Goal: Task Accomplishment & Management: Use online tool/utility

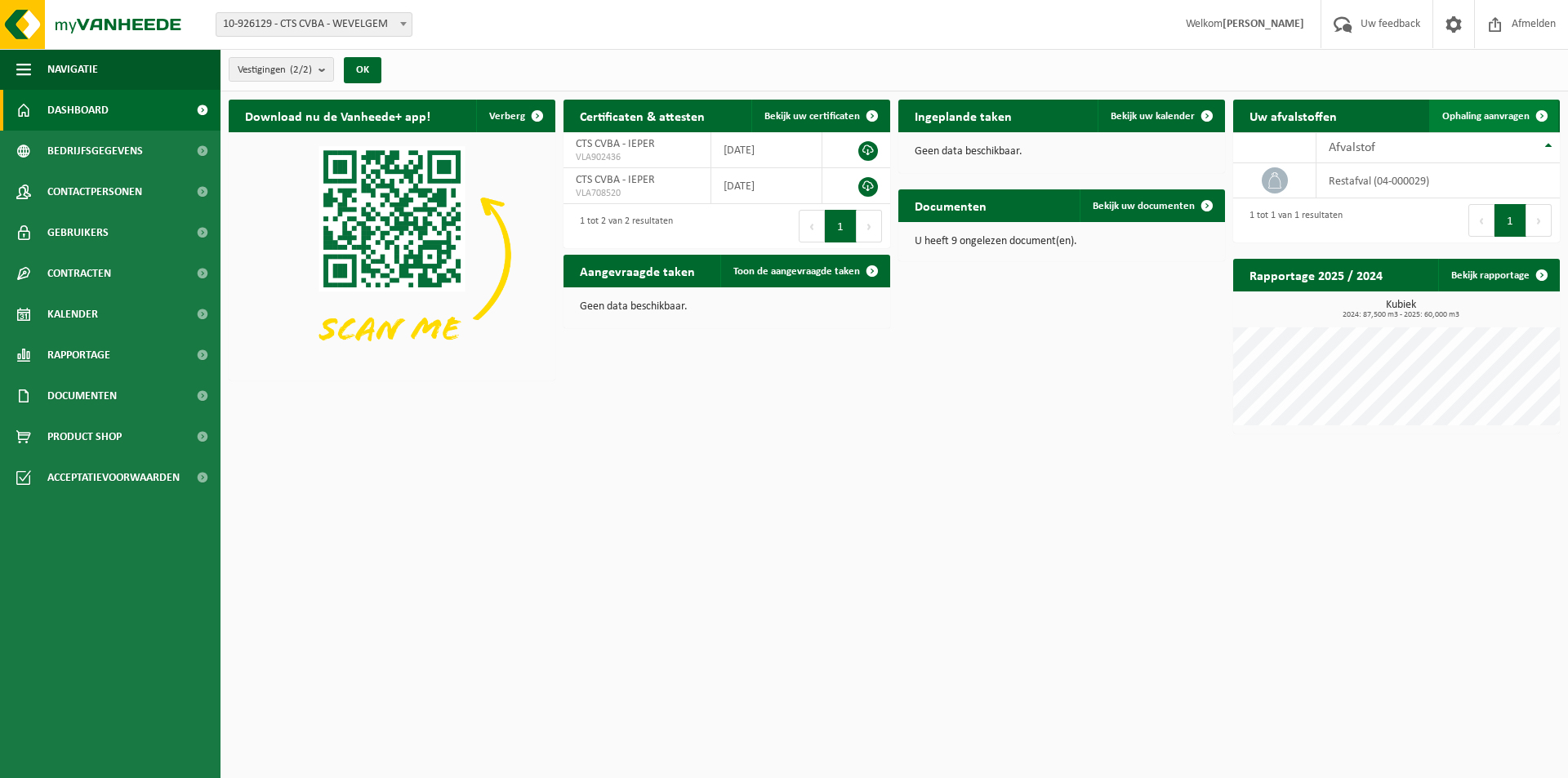
click at [1539, 114] on span at bounding box center [1541, 116] width 33 height 33
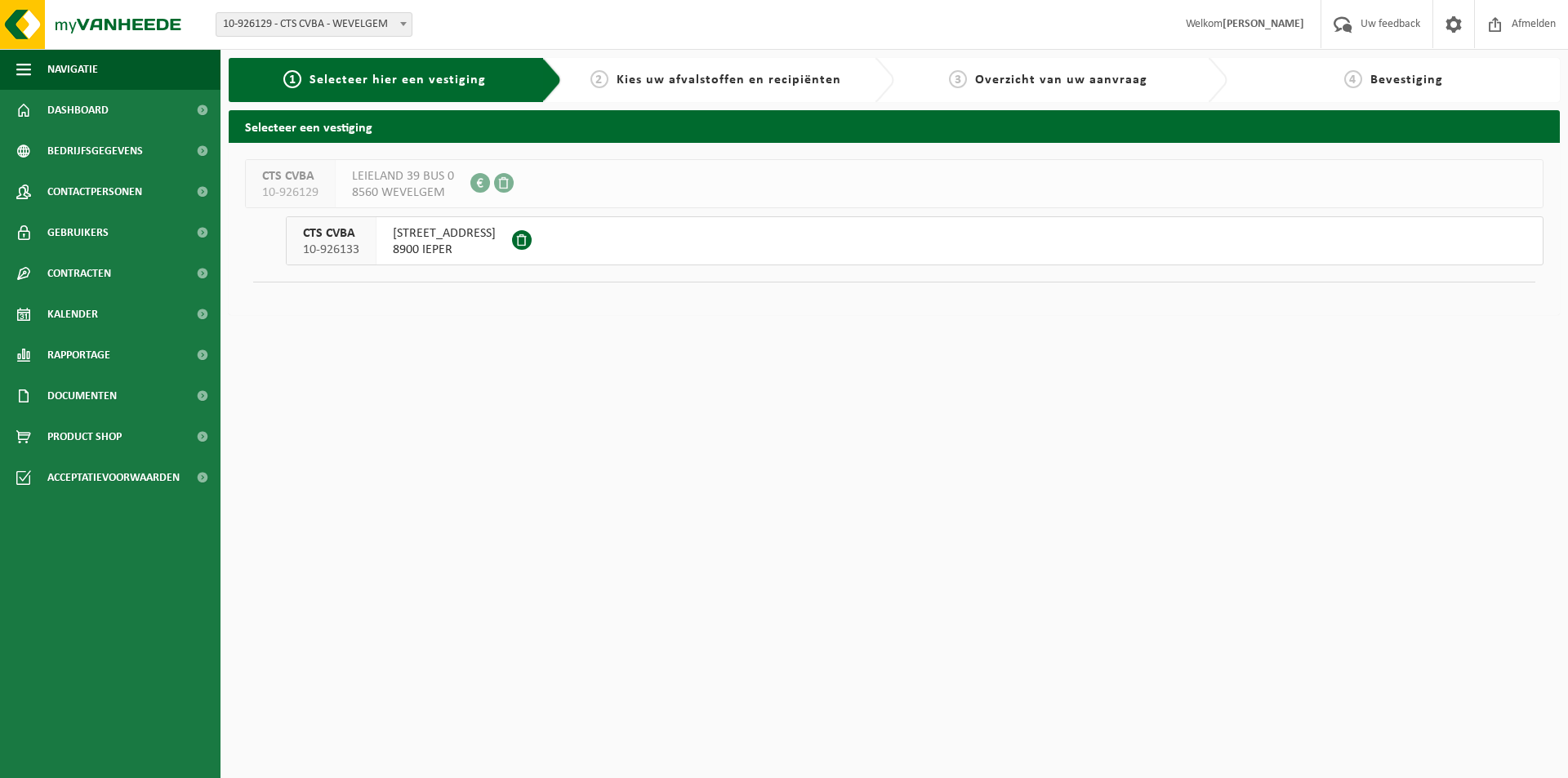
click at [496, 254] on span "8900 IEPER" at bounding box center [444, 249] width 103 height 17
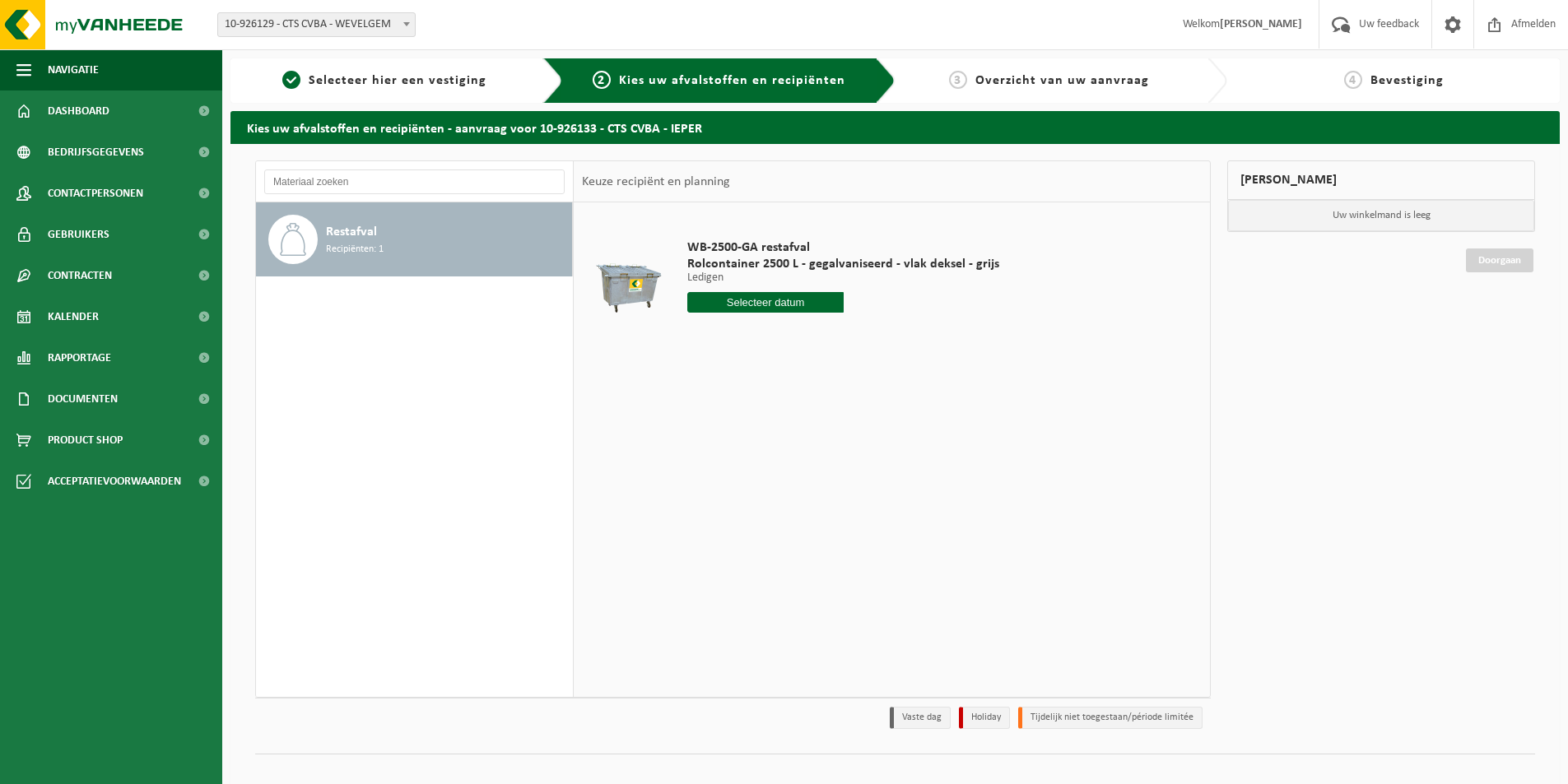
click at [736, 303] on input "text" at bounding box center [765, 302] width 157 height 21
click at [790, 505] on div "28" at bounding box center [789, 501] width 29 height 26
type input "Van 2025-08-28"
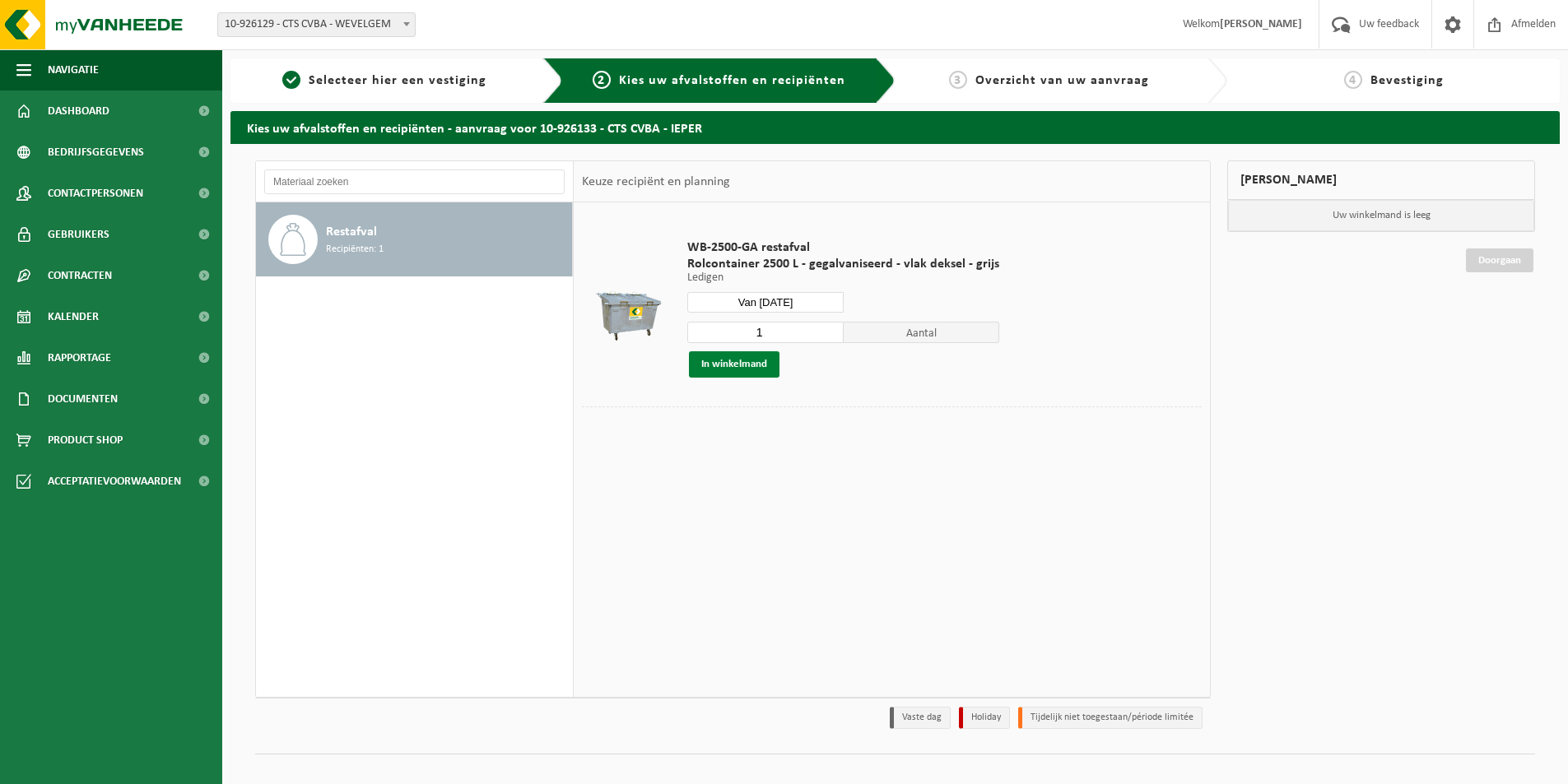
click at [746, 364] on button "In winkelmand" at bounding box center [734, 364] width 91 height 26
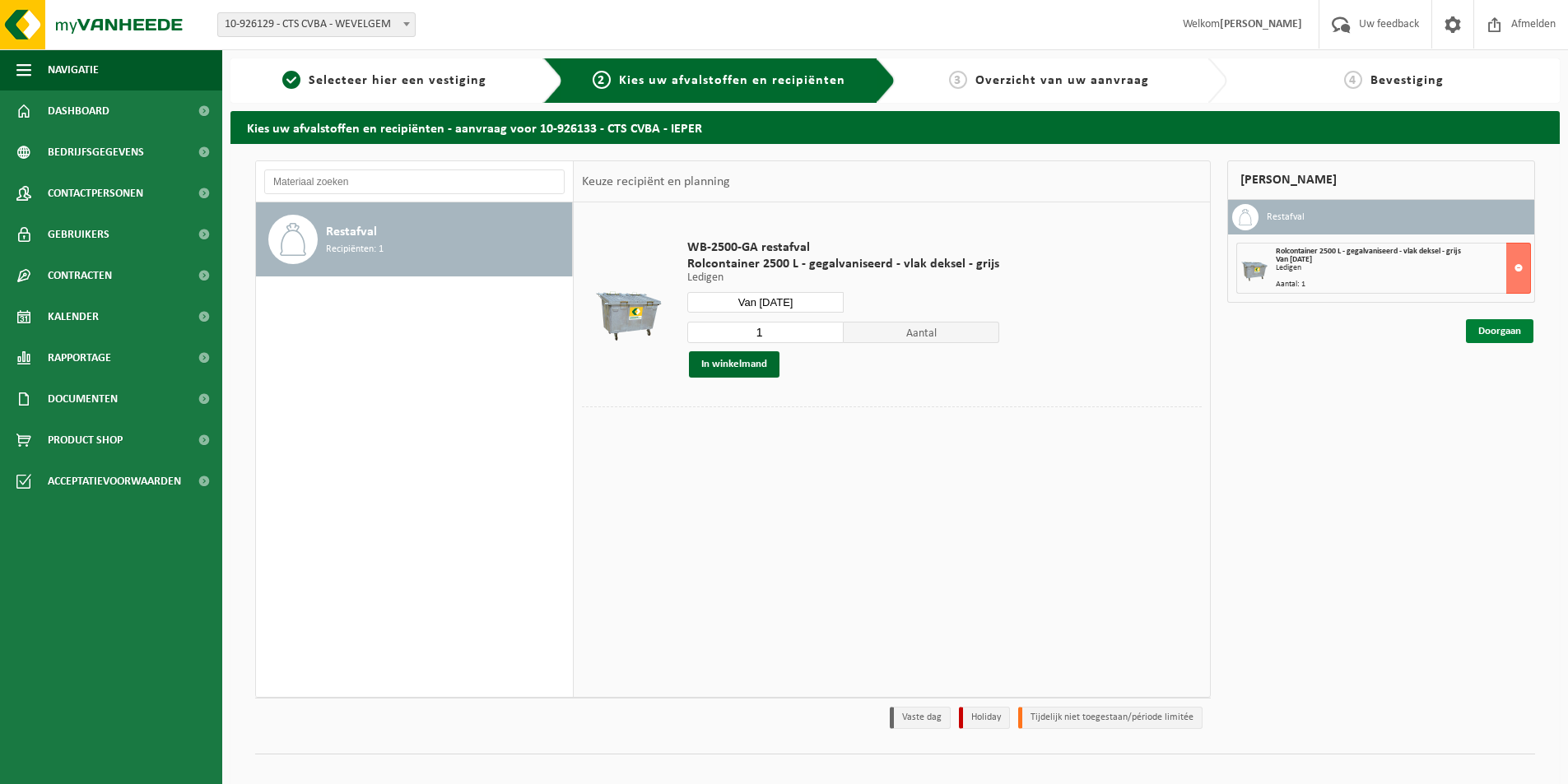
click at [1495, 334] on link "Doorgaan" at bounding box center [1499, 331] width 68 height 24
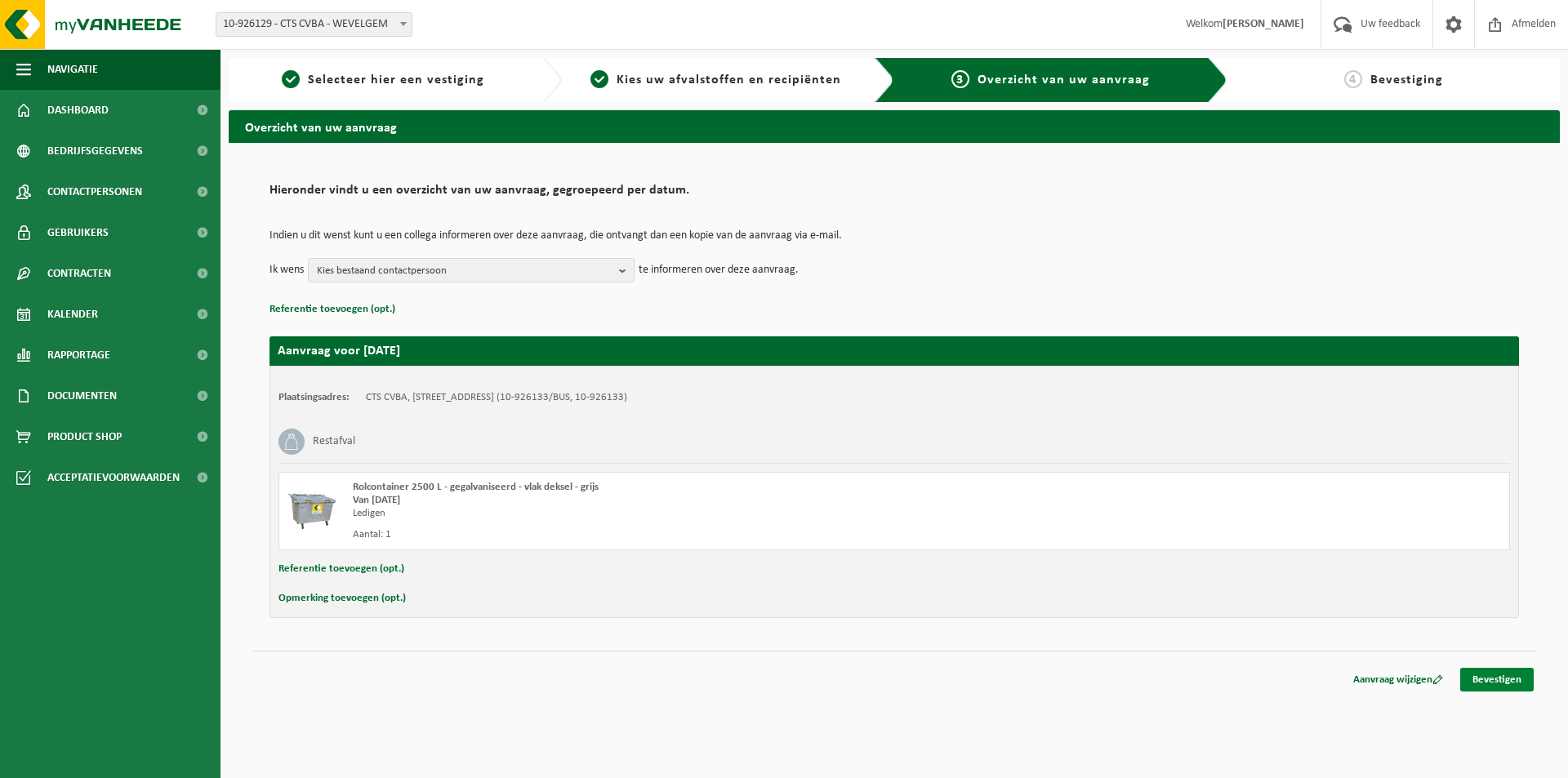
click at [1471, 683] on link "Bevestigen" at bounding box center [1497, 680] width 73 height 24
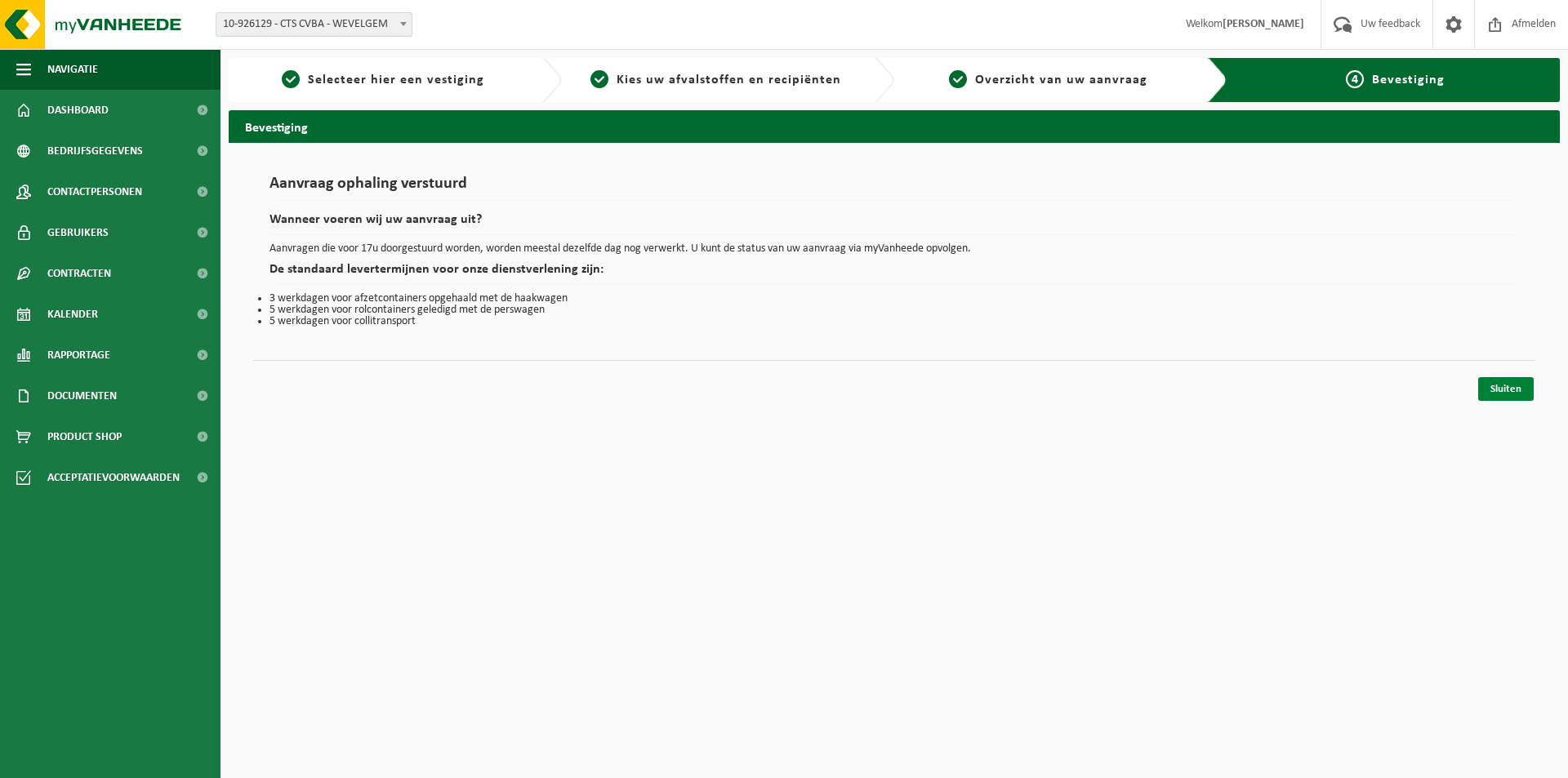
click at [1496, 395] on link "Sluiten" at bounding box center [1506, 389] width 55 height 24
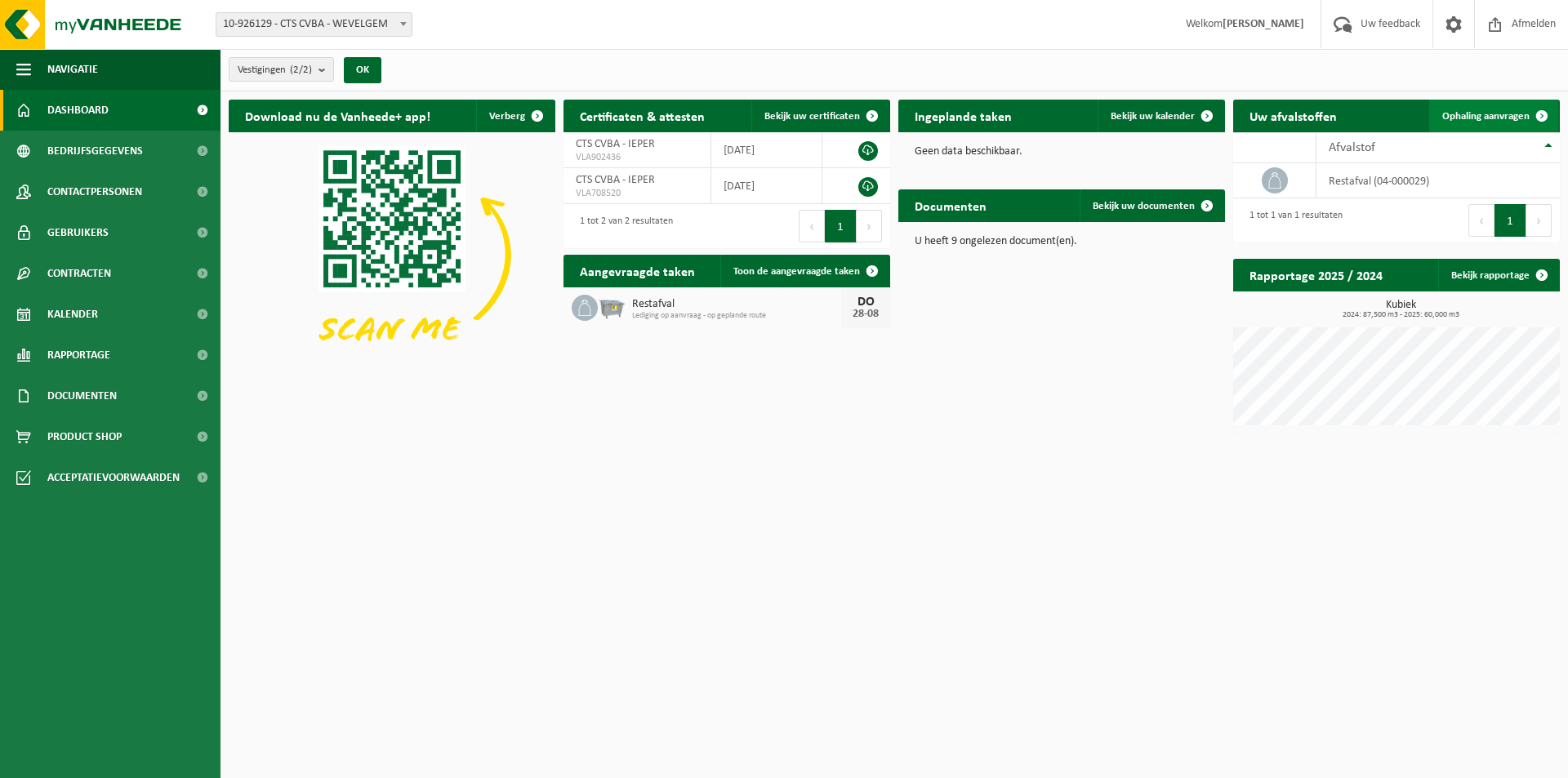
click at [1477, 115] on span "Ophaling aanvragen" at bounding box center [1486, 116] width 87 height 11
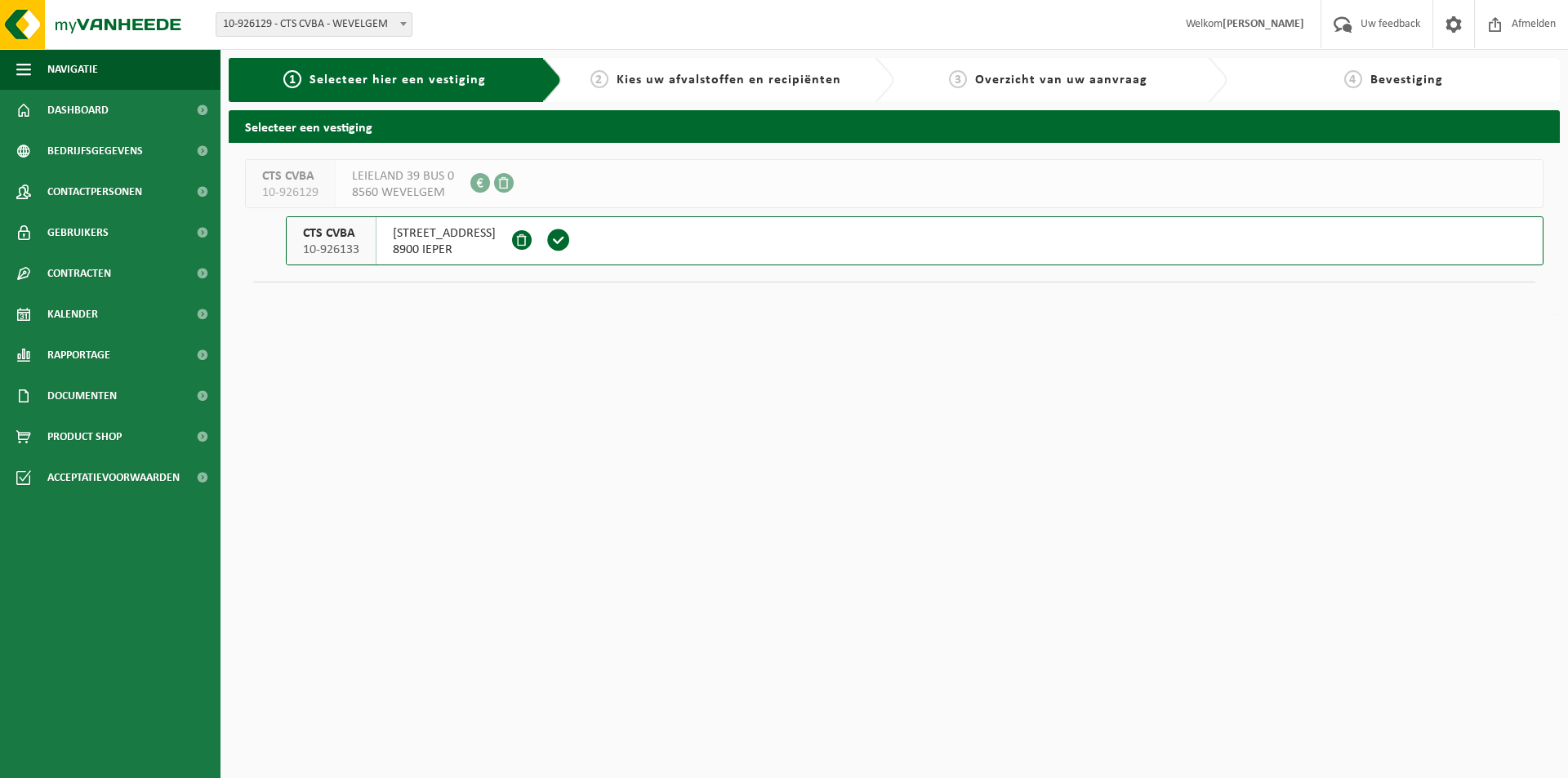
click at [612, 245] on button "CTS CVBA 10-926133 [STREET_ADDRESS]" at bounding box center [915, 242] width 1258 height 49
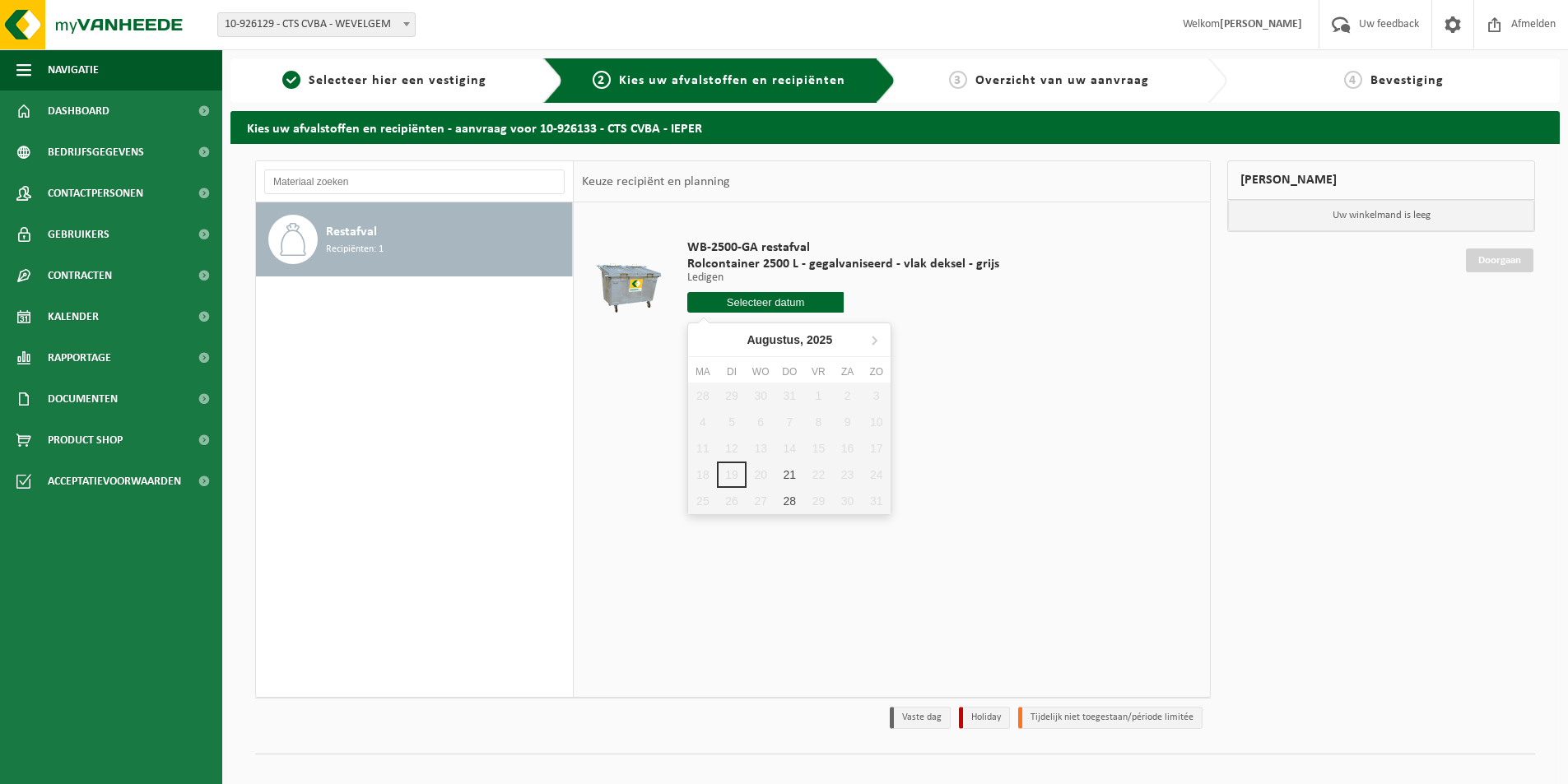
click at [736, 299] on input "text" at bounding box center [765, 302] width 157 height 21
click at [870, 341] on icon at bounding box center [874, 340] width 26 height 26
click at [789, 391] on div "4" at bounding box center [789, 396] width 29 height 26
type input "Van 2025-09-04"
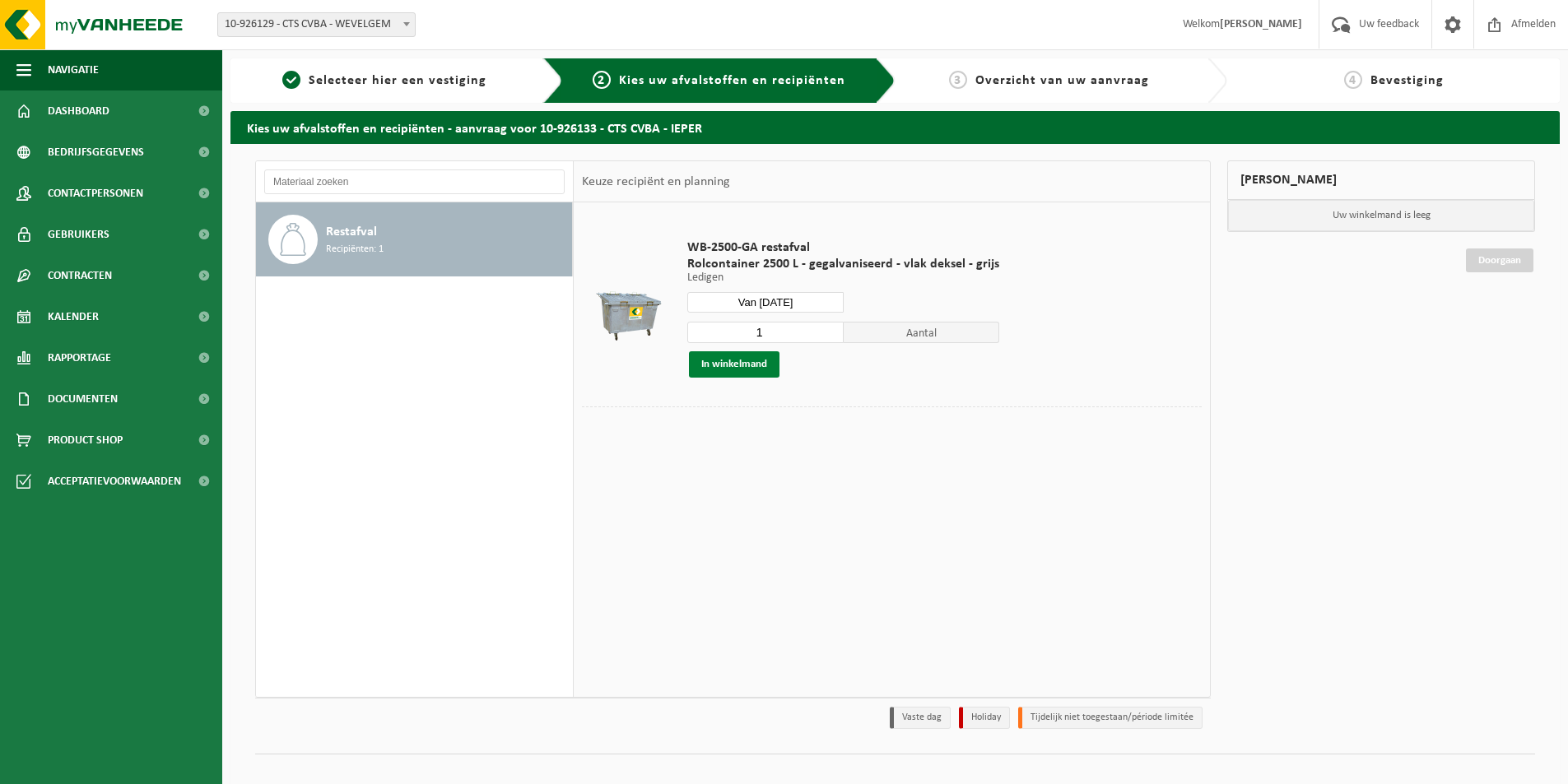
click at [743, 367] on button "In winkelmand" at bounding box center [734, 364] width 91 height 26
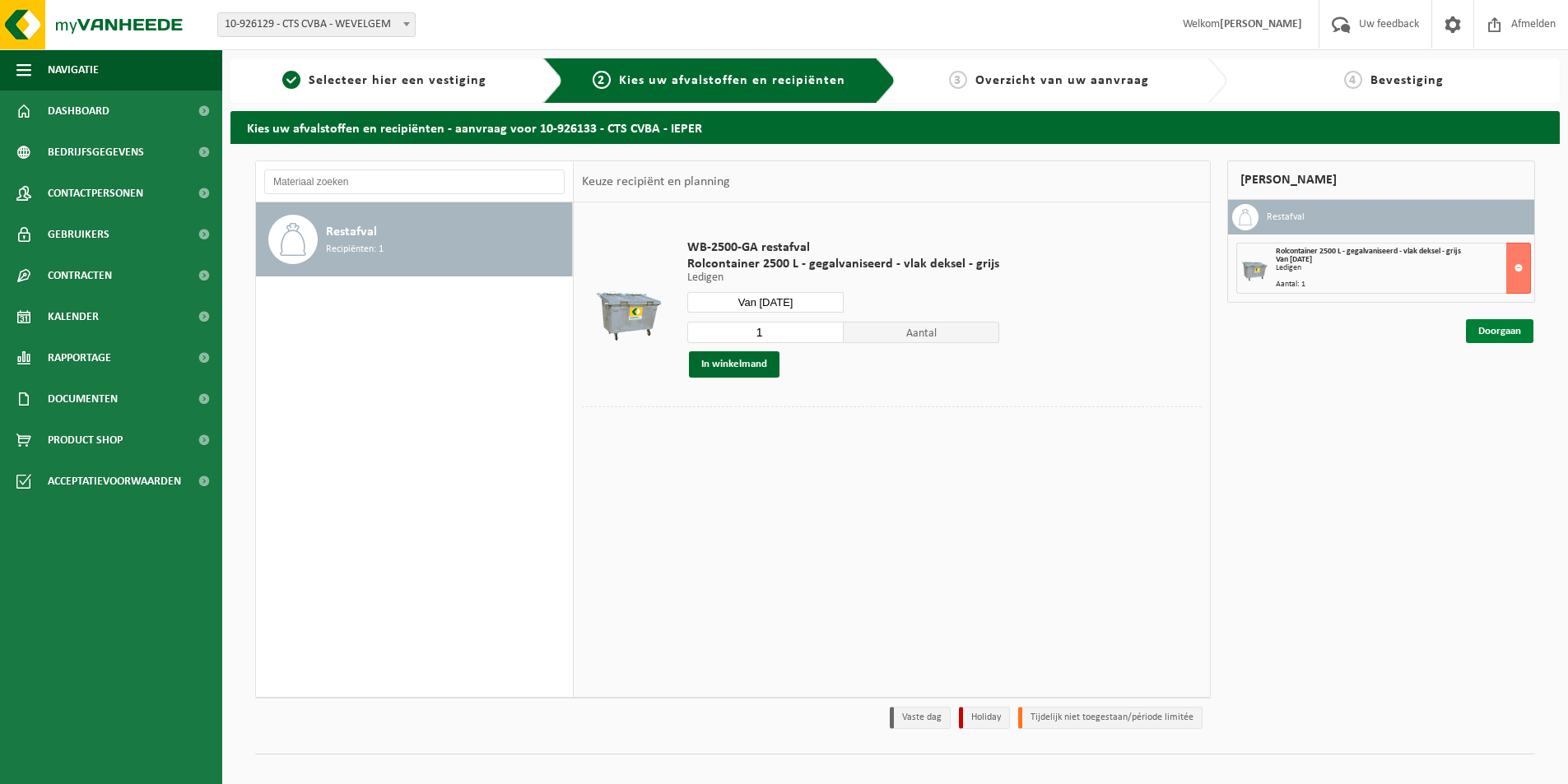
click at [1490, 332] on link "Doorgaan" at bounding box center [1499, 331] width 68 height 24
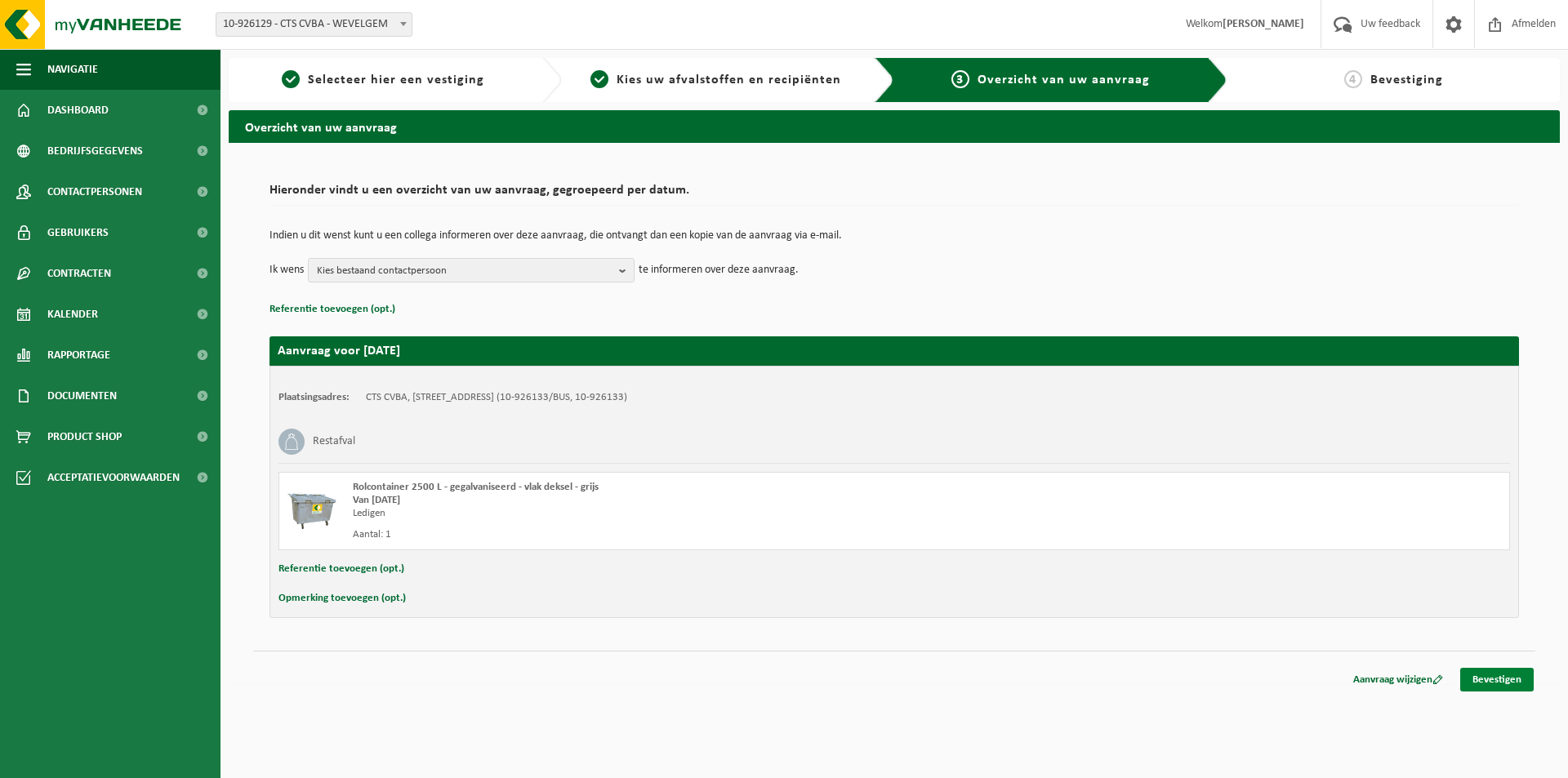
click at [1480, 684] on link "Bevestigen" at bounding box center [1497, 680] width 73 height 24
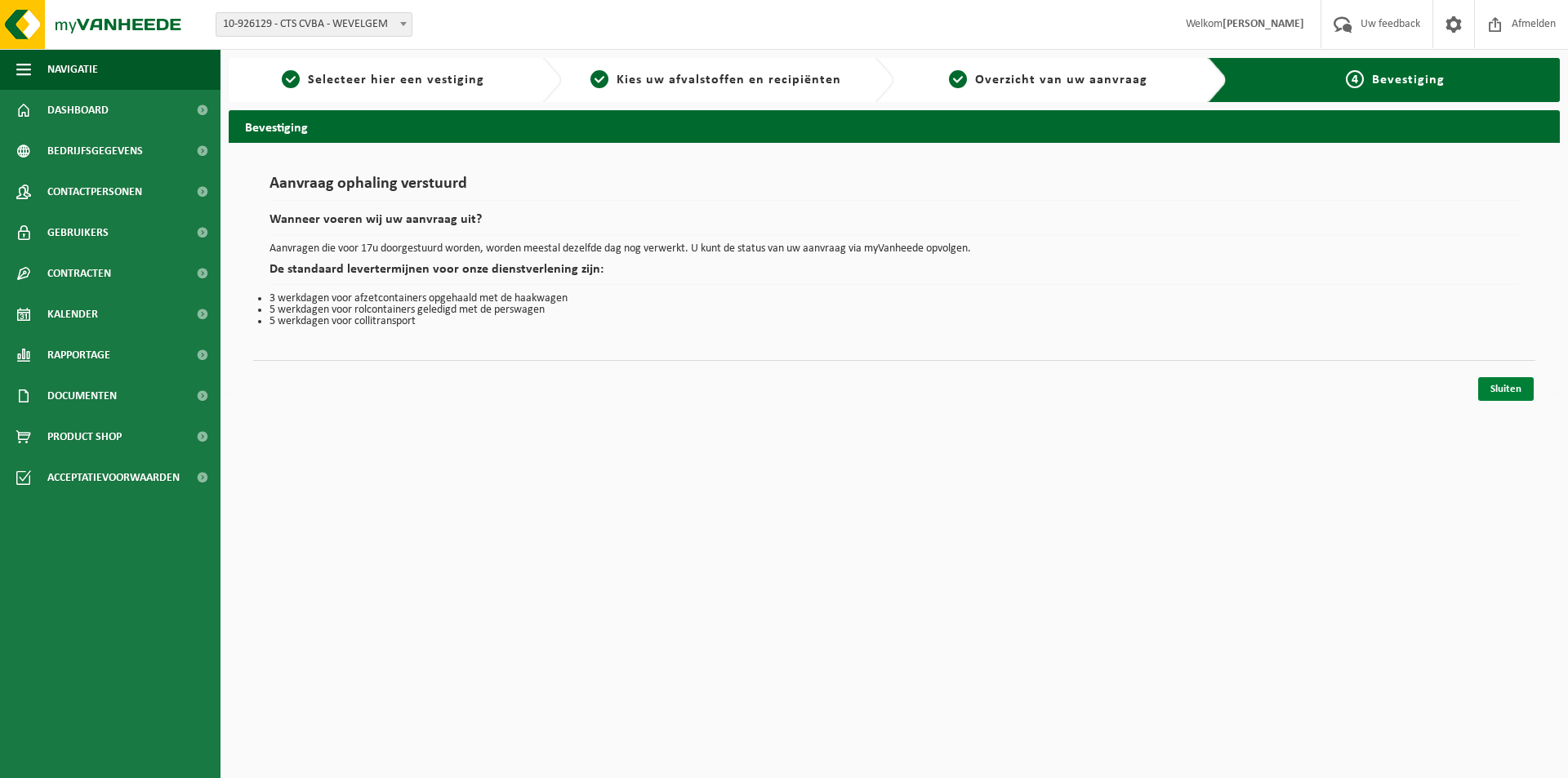
click at [1505, 386] on link "Sluiten" at bounding box center [1506, 389] width 55 height 24
